Goal: Information Seeking & Learning: Learn about a topic

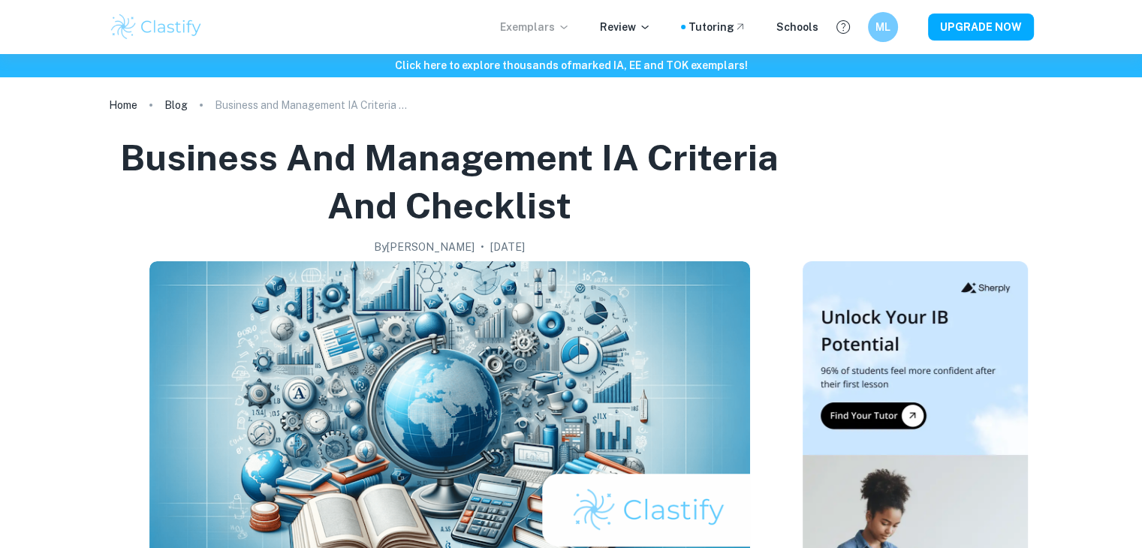
click at [555, 26] on p "Exemplars" at bounding box center [535, 27] width 70 height 17
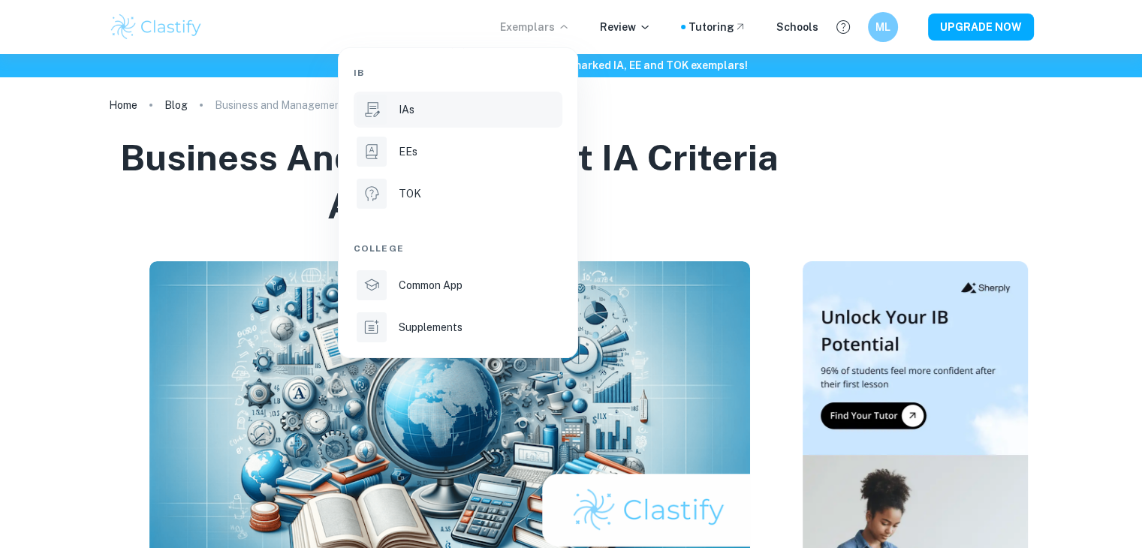
click at [502, 103] on div "IAs" at bounding box center [479, 109] width 161 height 17
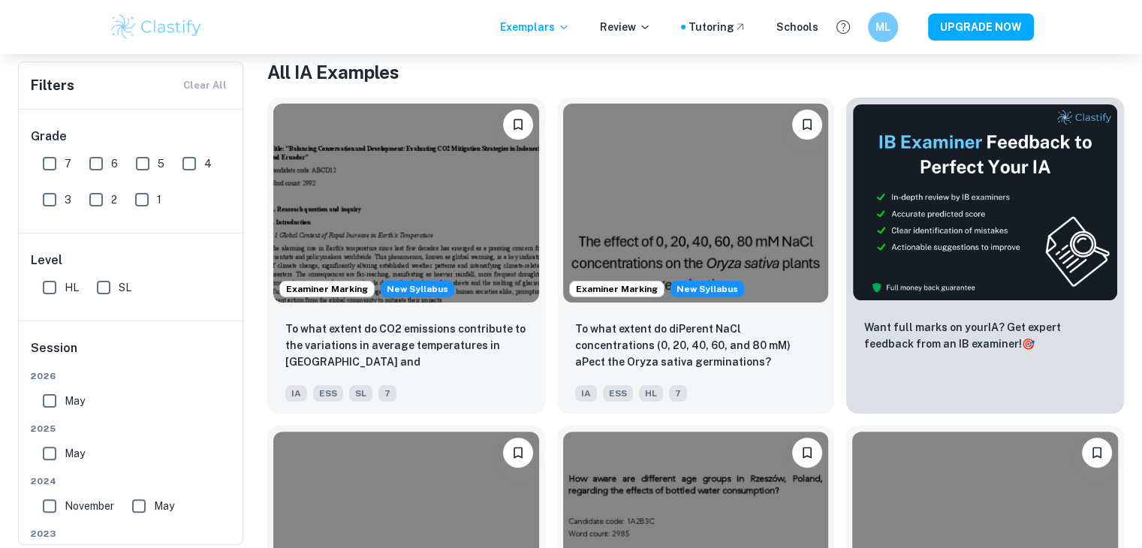
scroll to position [300, 0]
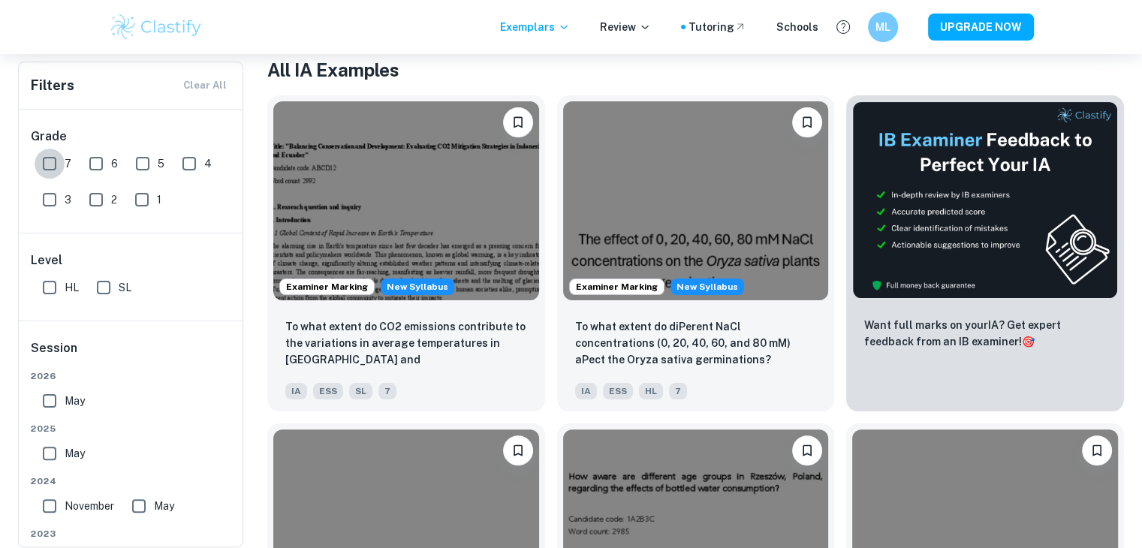
click at [52, 167] on input "7" at bounding box center [50, 164] width 30 height 30
checkbox input "true"
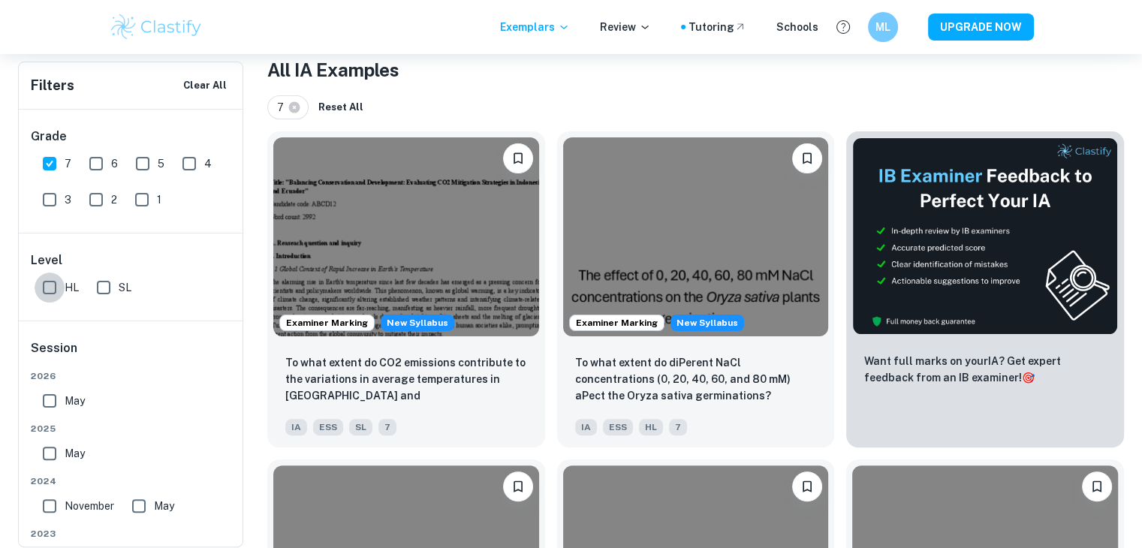
click at [49, 277] on input "HL" at bounding box center [50, 288] width 30 height 30
checkbox input "true"
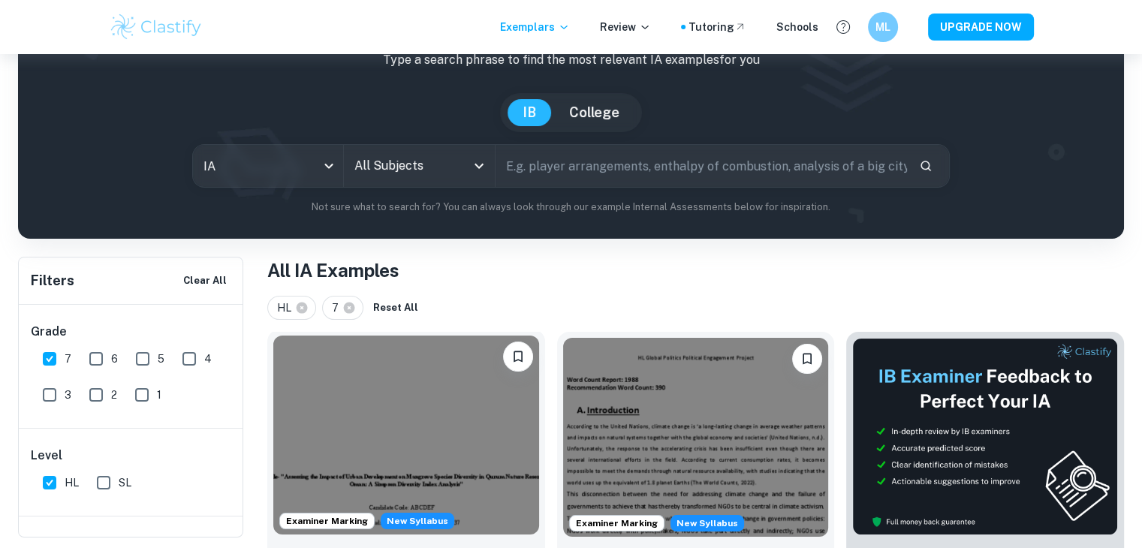
scroll to position [95, 0]
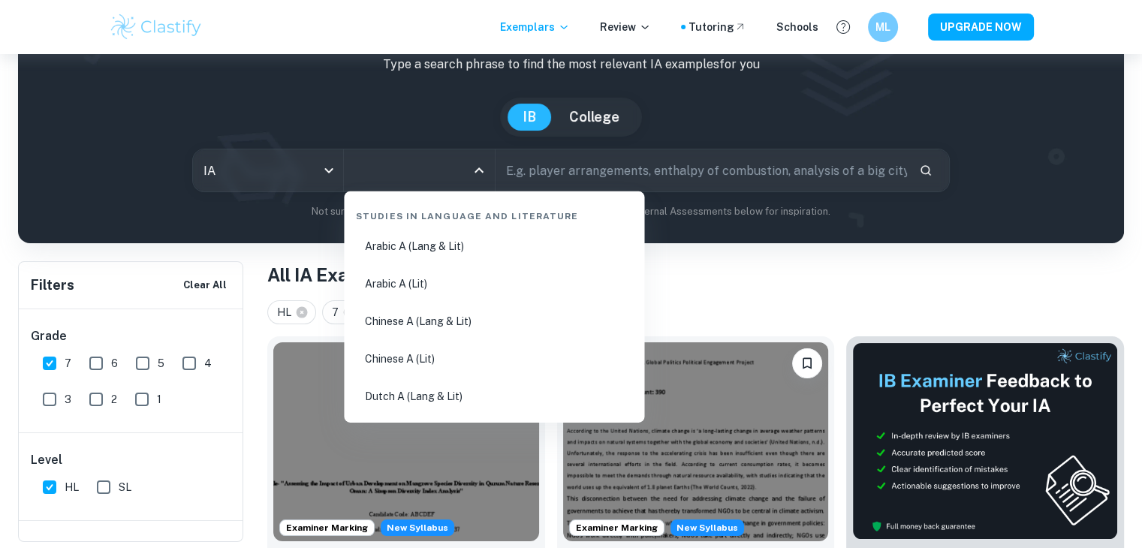
click at [454, 169] on input "All Subjects" at bounding box center [408, 170] width 114 height 29
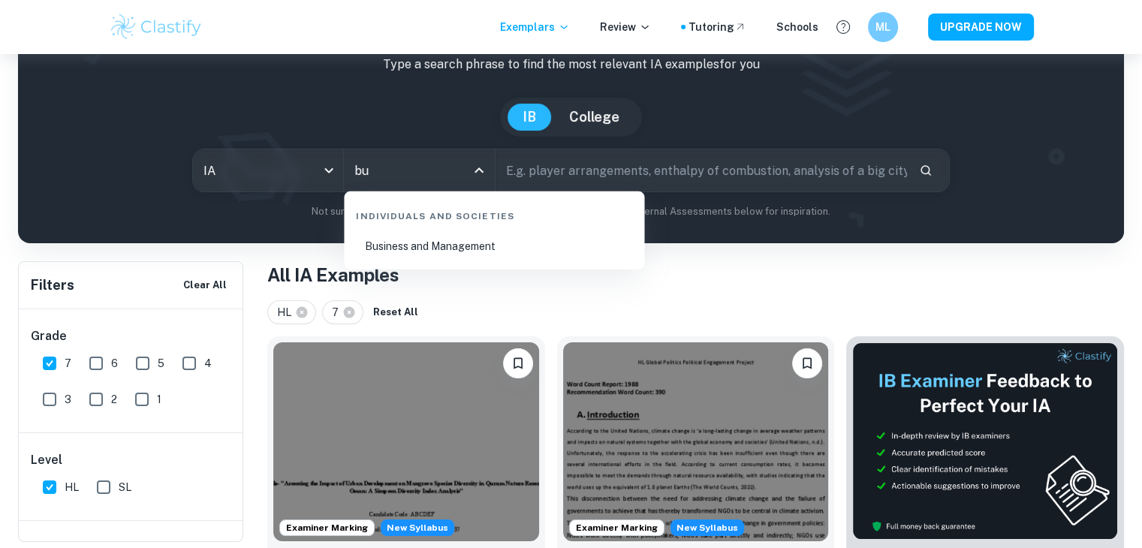
type input "bus"
click at [496, 250] on li "Business and Management" at bounding box center [494, 246] width 288 height 35
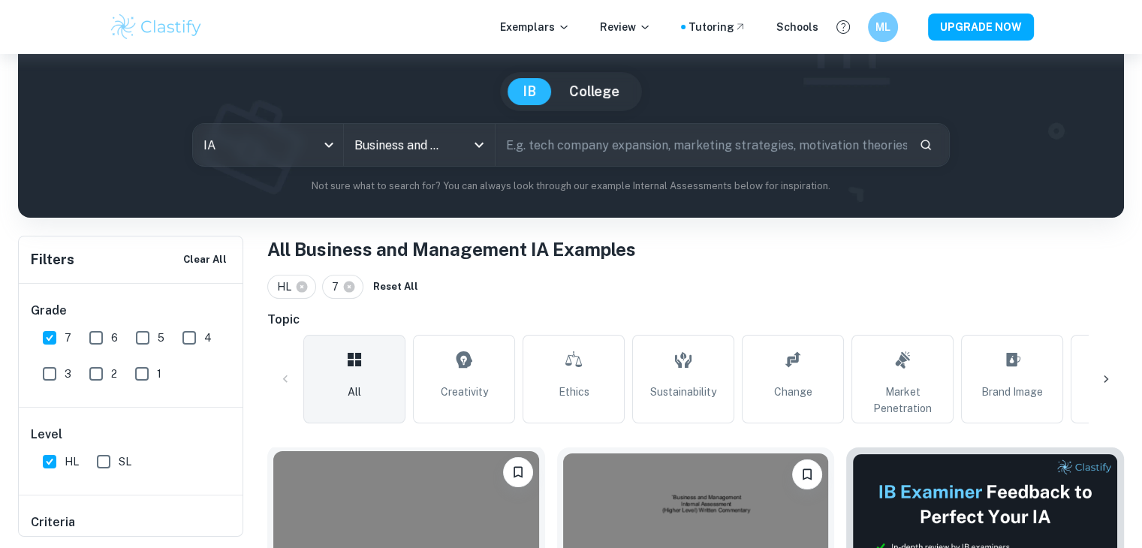
scroll to position [122, 0]
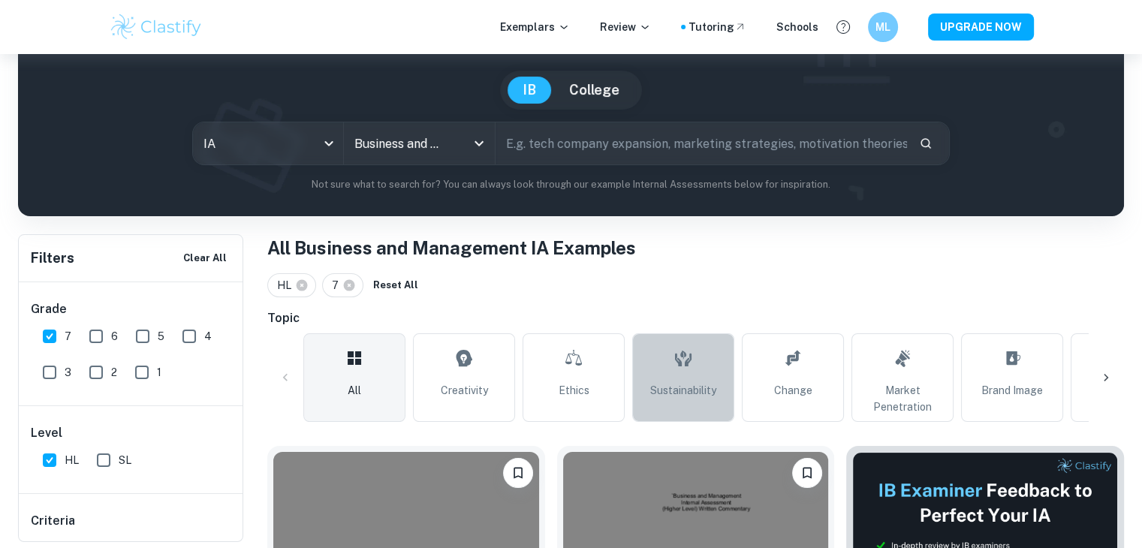
click at [680, 354] on icon at bounding box center [683, 359] width 17 height 16
type input "Sustainability"
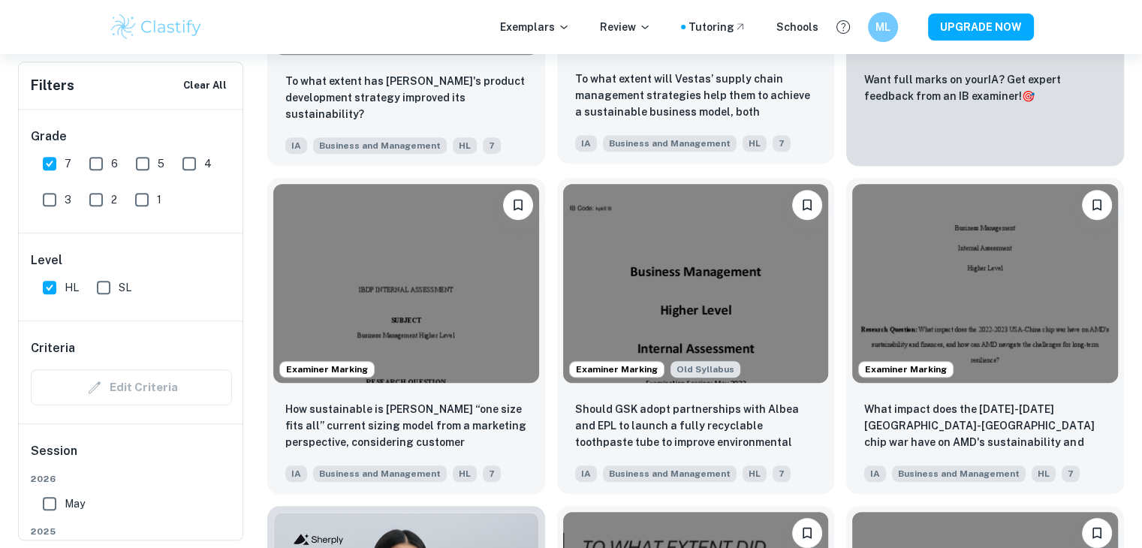
scroll to position [723, 0]
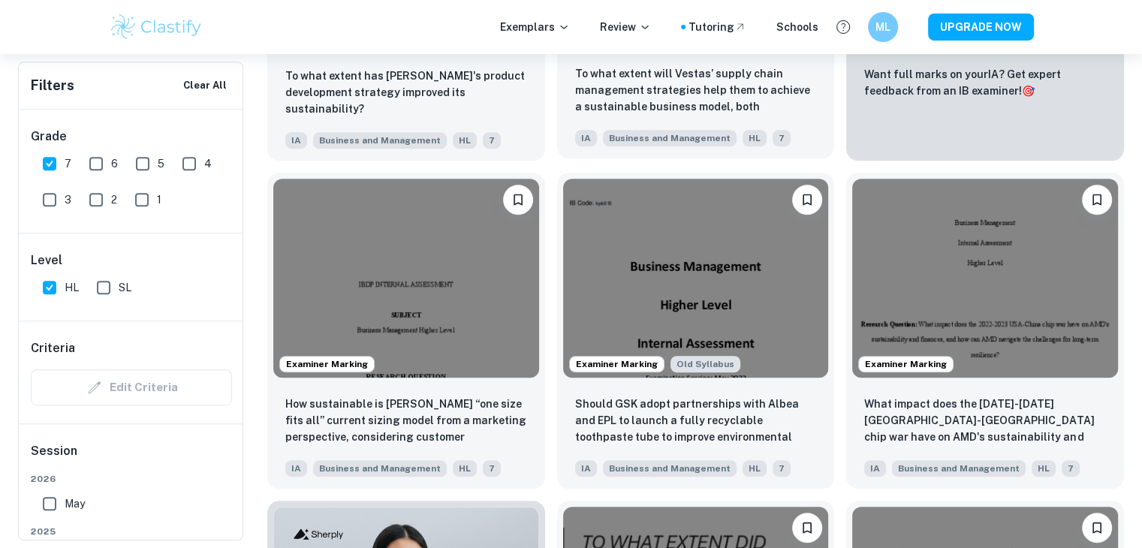
click at [598, 309] on img at bounding box center [696, 278] width 266 height 199
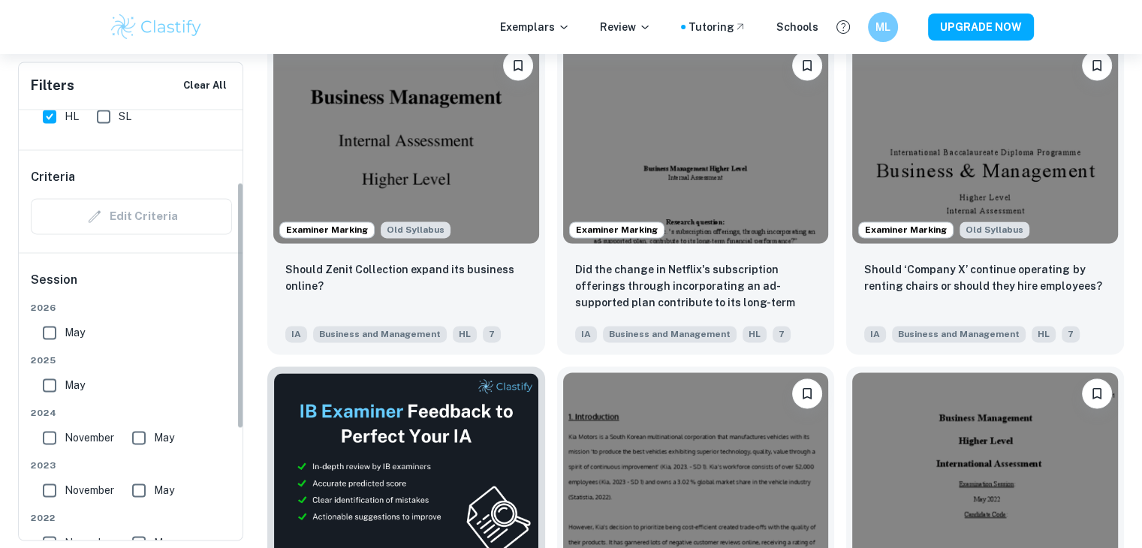
scroll to position [180, 0]
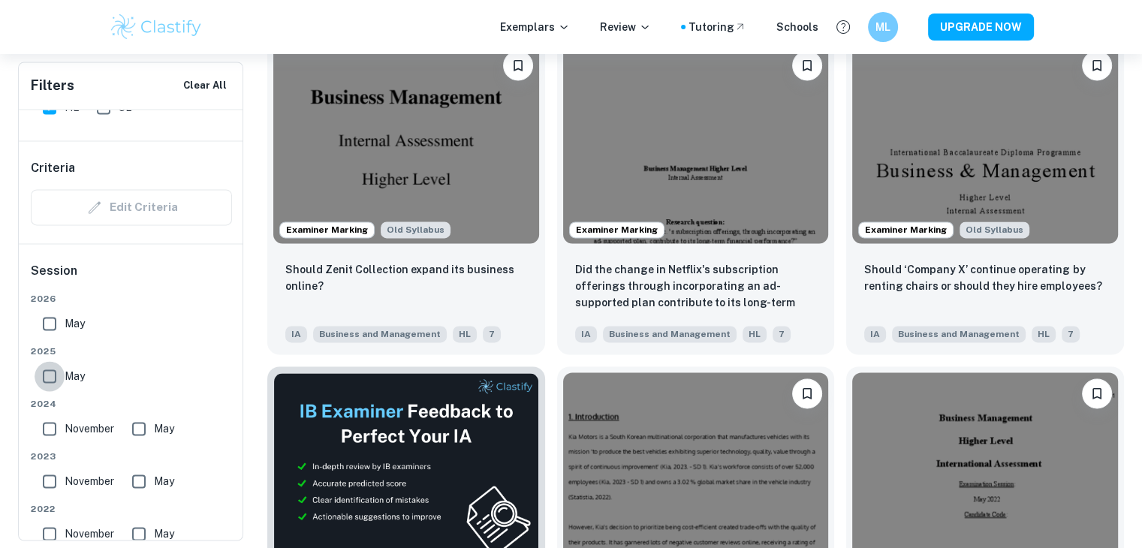
click at [59, 371] on input "May" at bounding box center [50, 376] width 30 height 30
checkbox input "true"
click at [51, 418] on input "November" at bounding box center [50, 429] width 30 height 30
checkbox input "true"
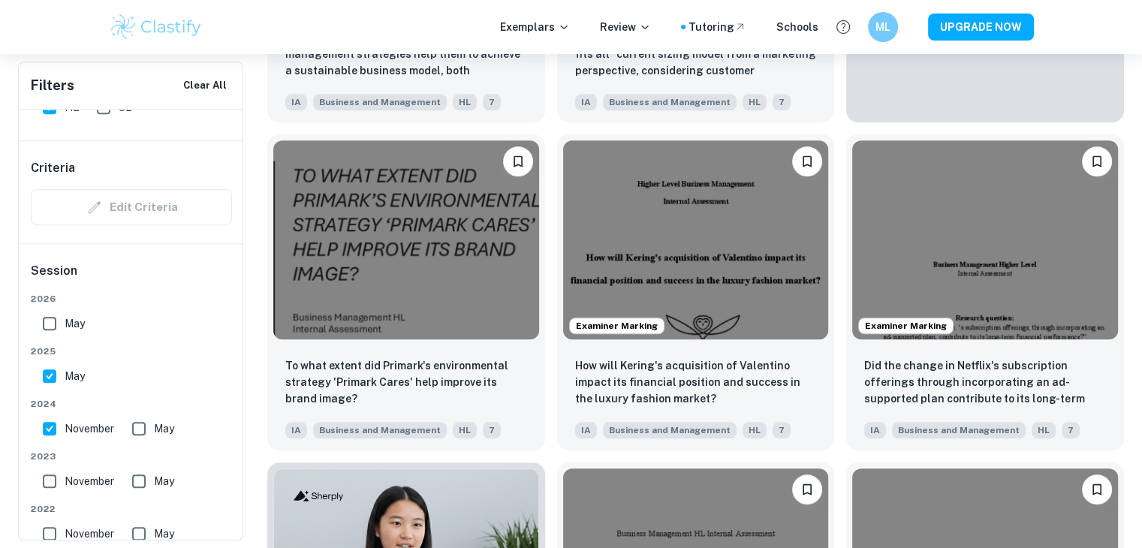
scroll to position [761, 0]
click at [353, 330] on img at bounding box center [406, 238] width 266 height 199
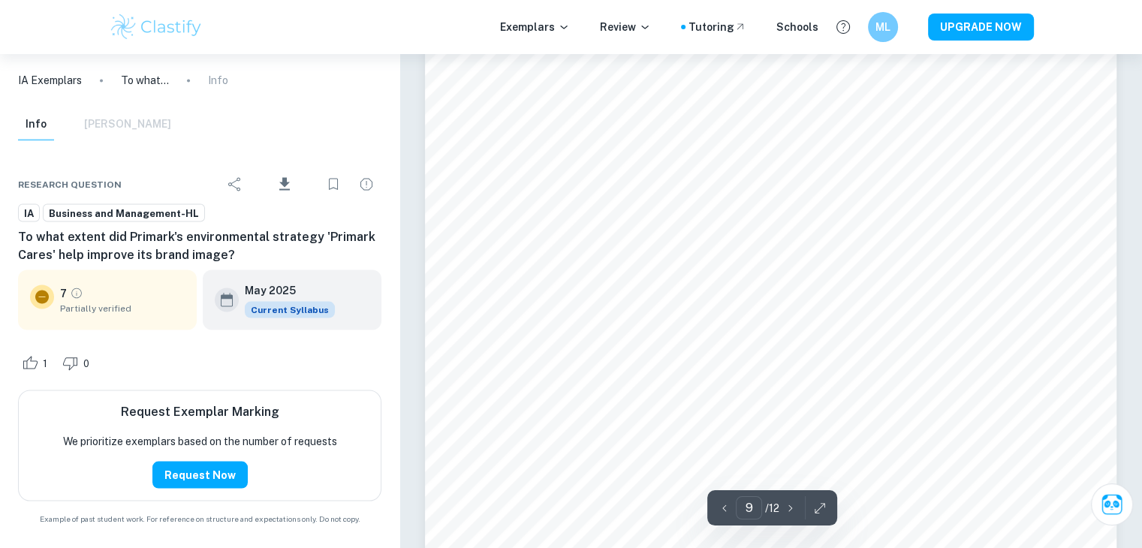
scroll to position [8464, 0]
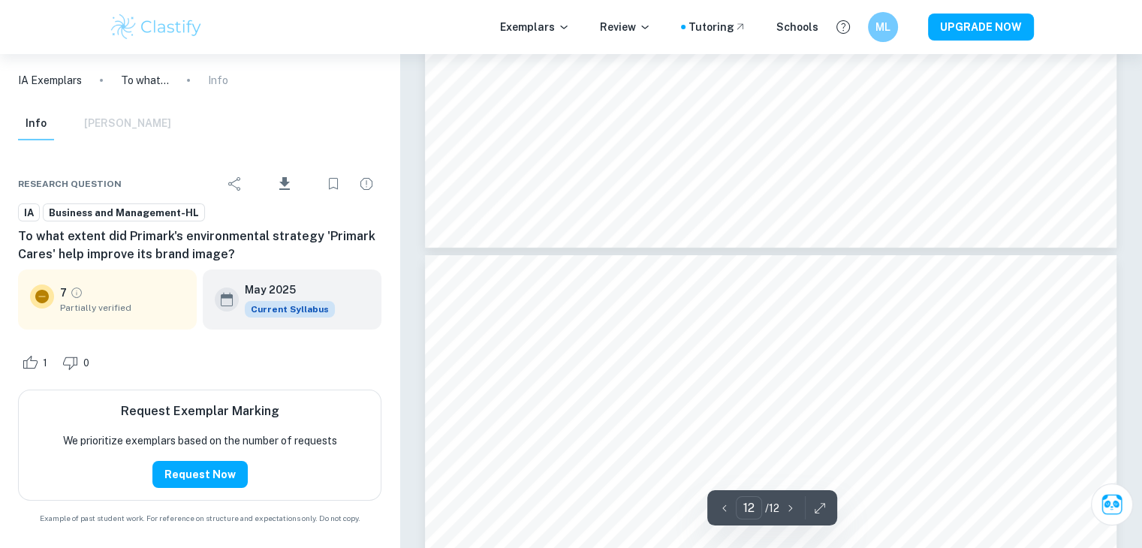
type input "11"
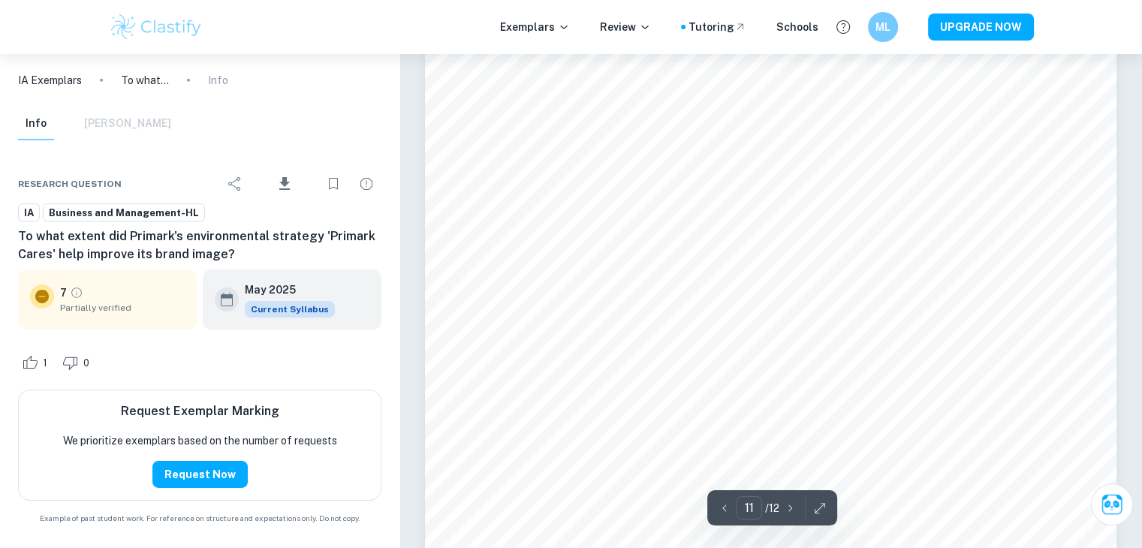
scroll to position [10471, 0]
